Goal: Complete application form: Complete application form

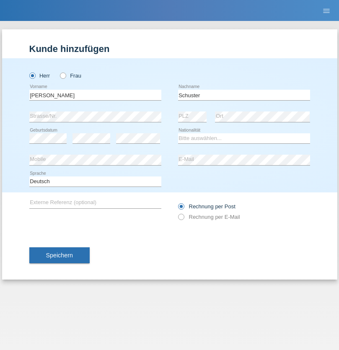
type input "Schuster"
select select "CH"
radio input "true"
click at [95, 95] on input "text" at bounding box center [95, 95] width 132 height 10
type input "Michele"
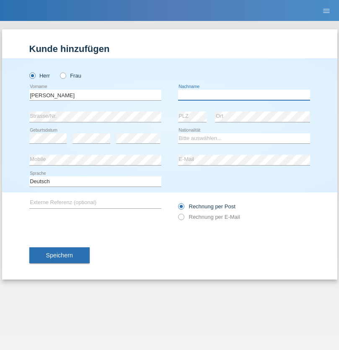
click at [244, 95] on input "text" at bounding box center [244, 95] width 132 height 10
type input "[PERSON_NAME]"
select select "CH"
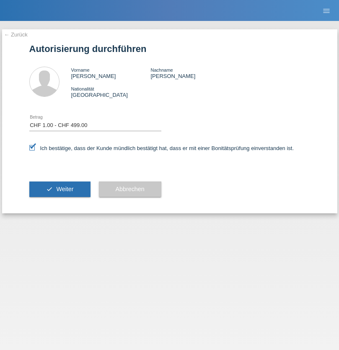
select select "1"
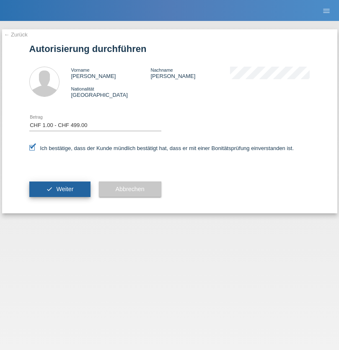
click at [60, 189] on span "Weiter" at bounding box center [64, 189] width 17 height 7
